Goal: Task Accomplishment & Management: Use online tool/utility

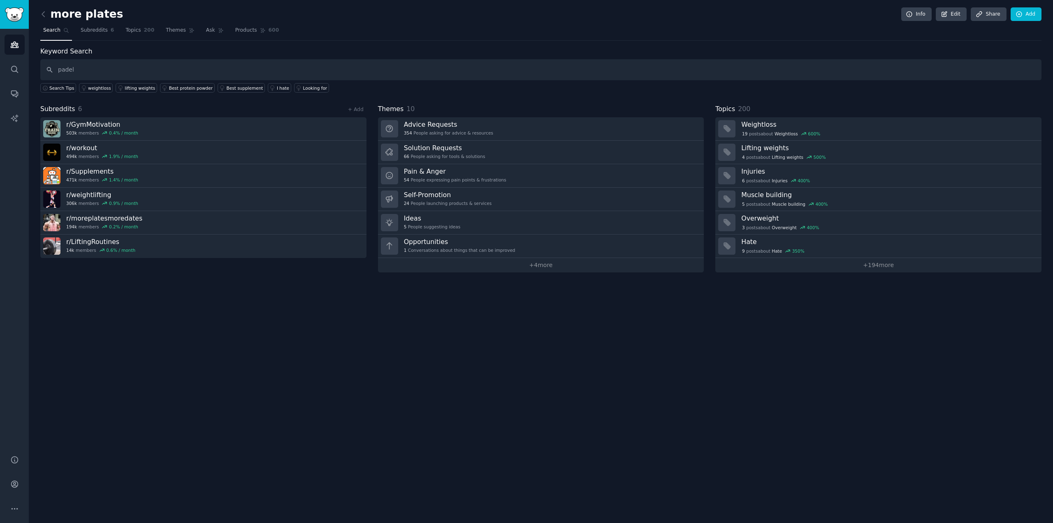
type input "padel"
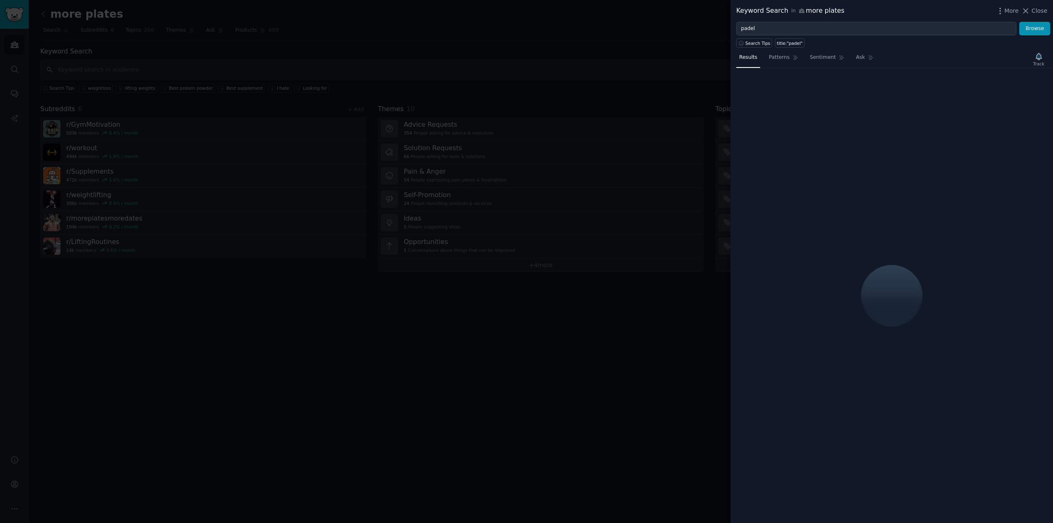
click at [512, 99] on div at bounding box center [526, 261] width 1053 height 523
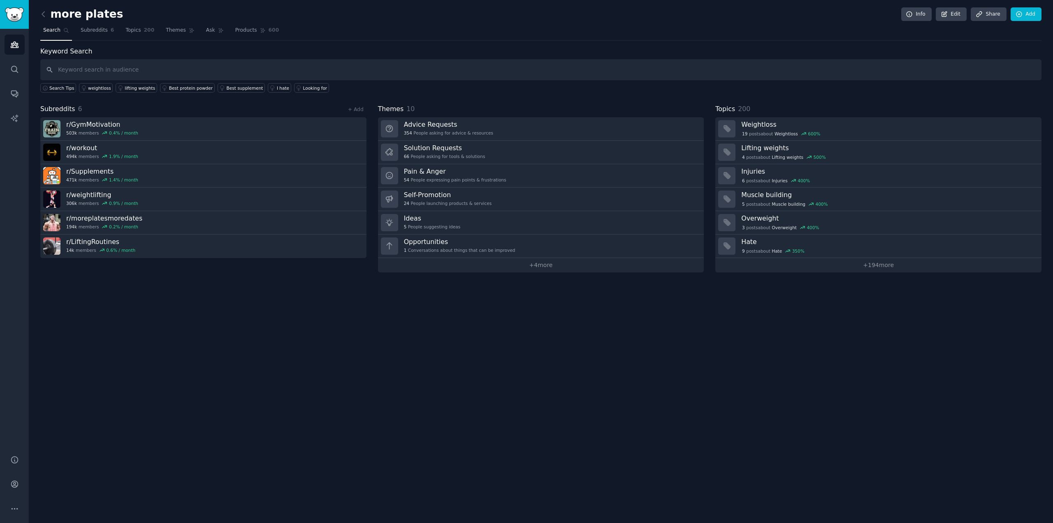
click at [48, 12] on link at bounding box center [45, 14] width 10 height 13
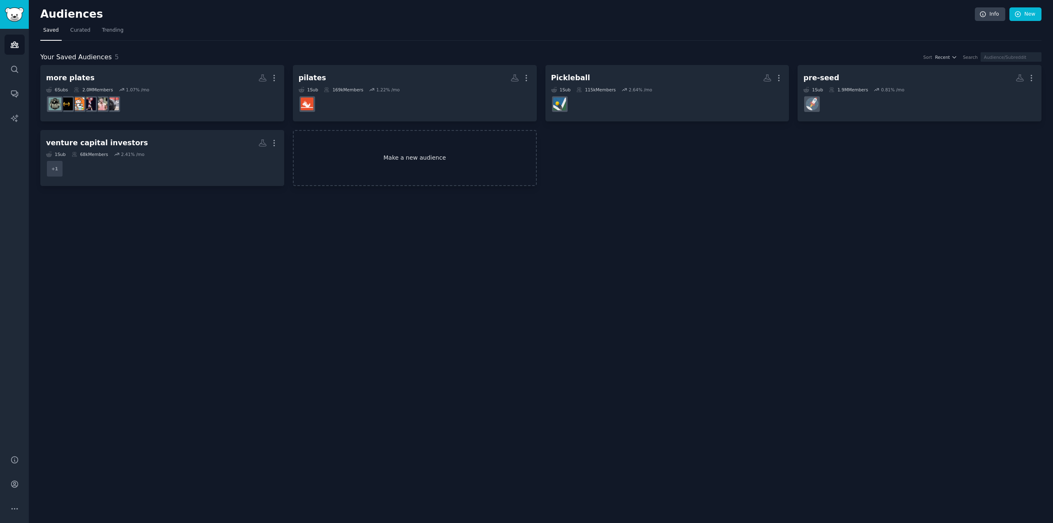
click at [404, 146] on link "Make a new audience" at bounding box center [415, 158] width 244 height 56
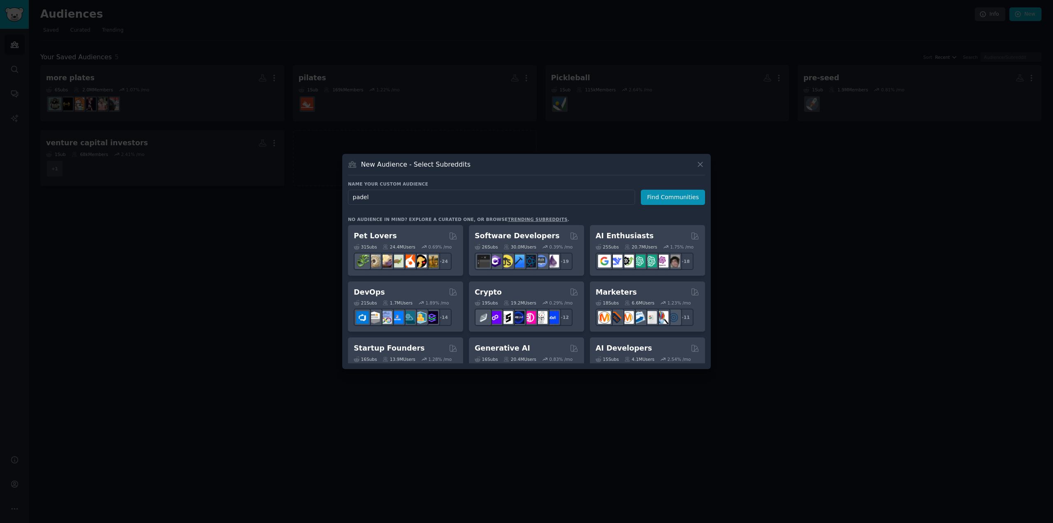
type input "padel"
click at [700, 161] on icon at bounding box center [700, 164] width 9 height 9
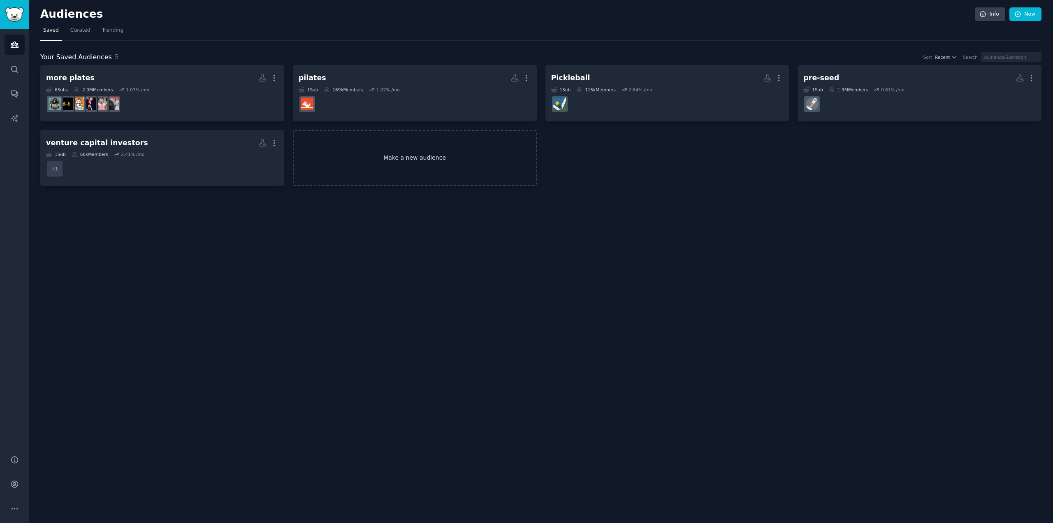
click at [441, 175] on link "Make a new audience" at bounding box center [415, 158] width 244 height 56
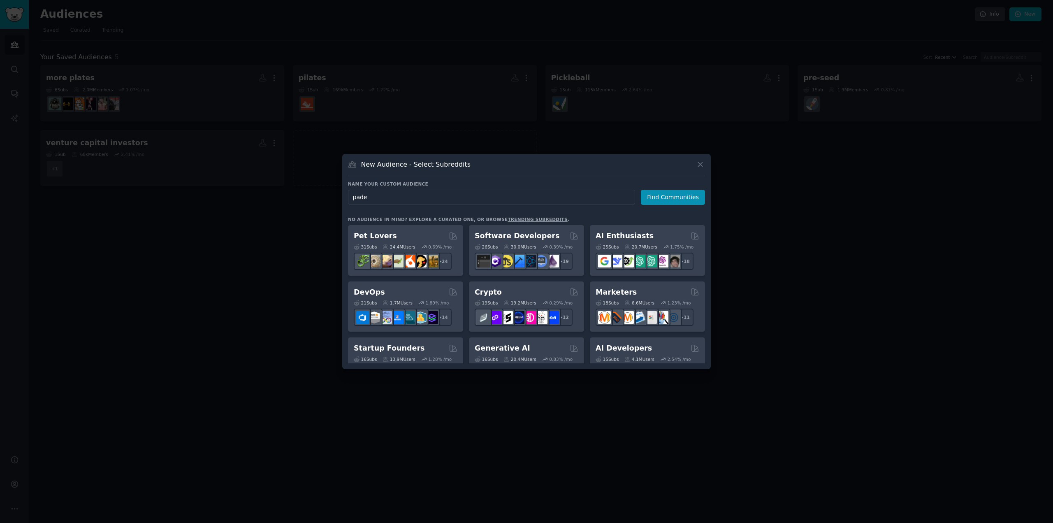
type input "padel"
click button "Find Communities" at bounding box center [673, 197] width 64 height 15
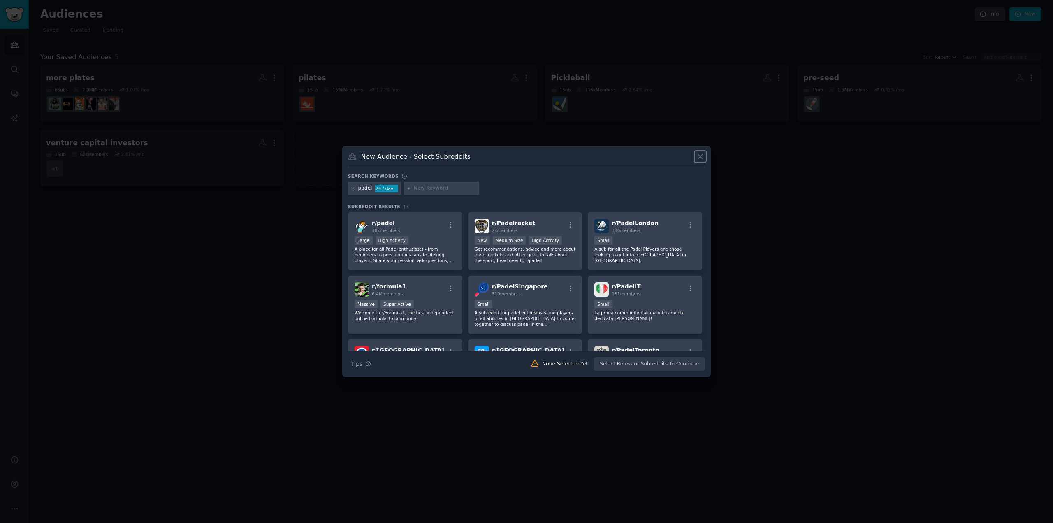
click at [701, 157] on icon at bounding box center [700, 156] width 9 height 9
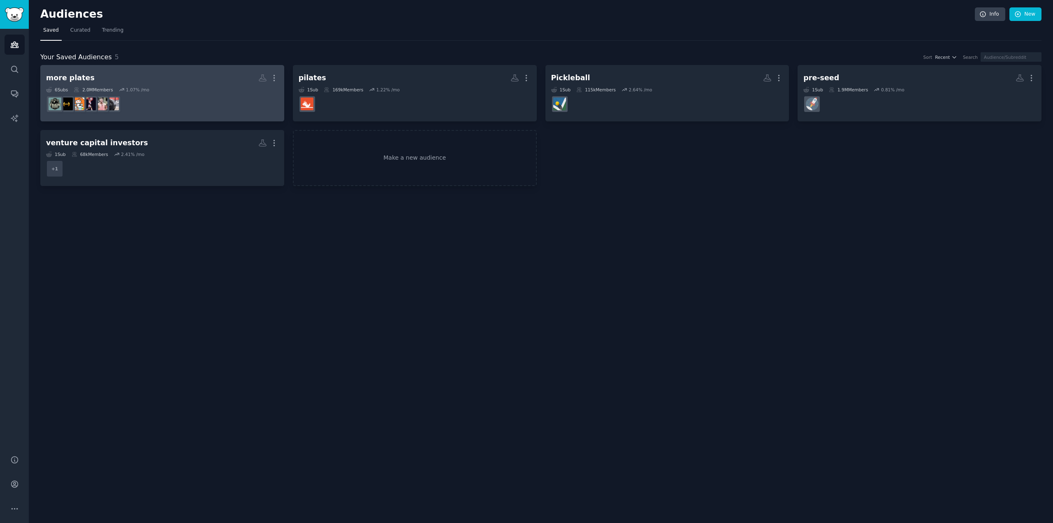
click at [195, 78] on h2 "more plates More" at bounding box center [162, 78] width 232 height 14
